Goal: Task Accomplishment & Management: Manage account settings

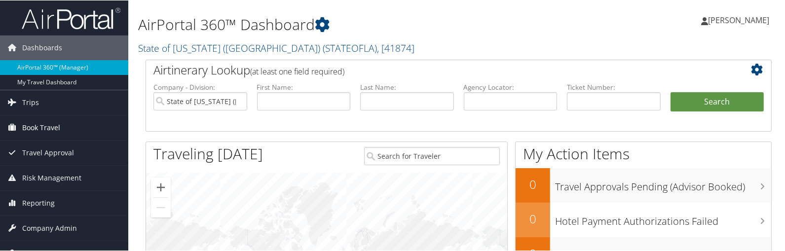
click at [36, 129] on span "Book Travel" at bounding box center [41, 127] width 38 height 25
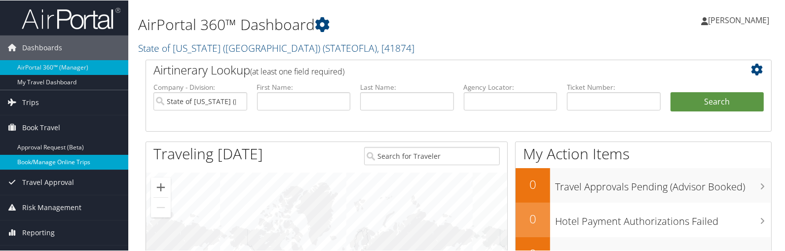
click at [58, 157] on link "Book/Manage Online Trips" at bounding box center [64, 161] width 128 height 15
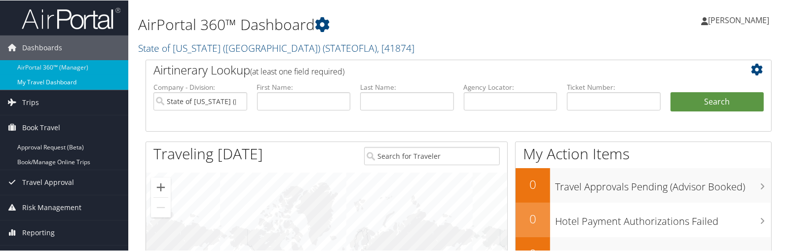
click at [55, 82] on link "My Travel Dashboard" at bounding box center [64, 82] width 128 height 15
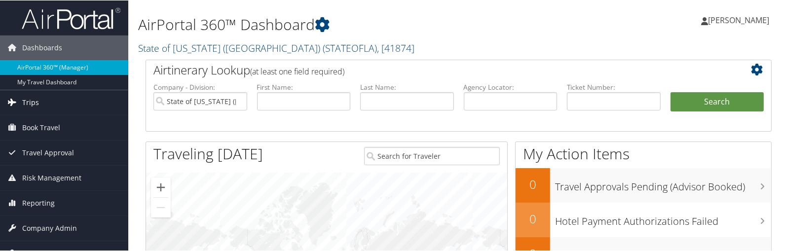
click at [34, 100] on span "Trips" at bounding box center [30, 102] width 17 height 25
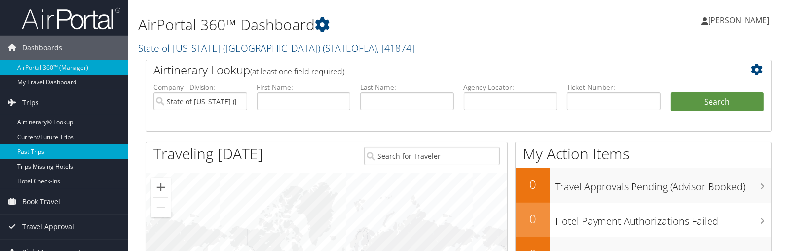
click at [34, 147] on link "Past Trips" at bounding box center [64, 151] width 128 height 15
